Goal: Task Accomplishment & Management: Manage account settings

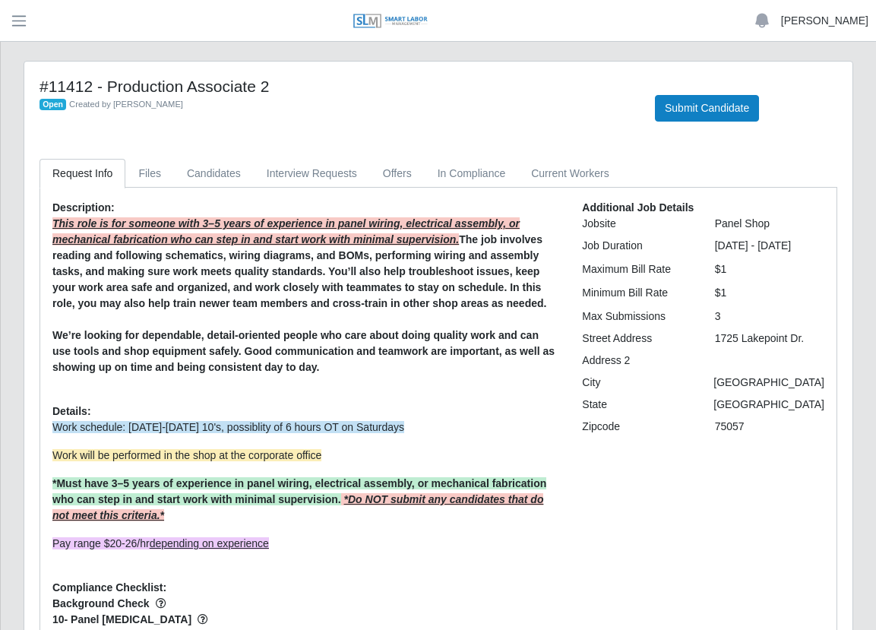
click at [828, 21] on link "[PERSON_NAME]" at bounding box center [824, 21] width 87 height 16
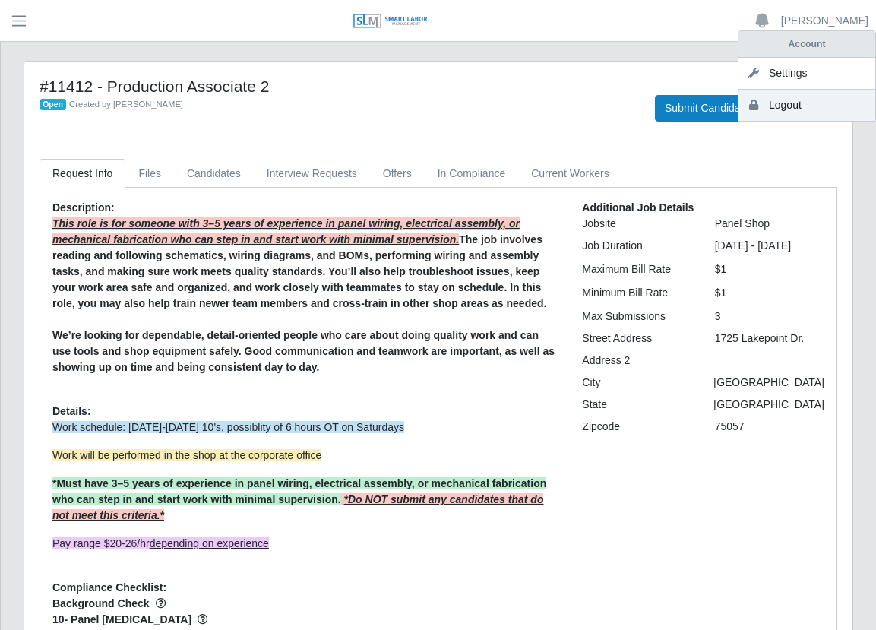
click at [807, 106] on link "Logout" at bounding box center [806, 106] width 137 height 32
